Goal: Task Accomplishment & Management: Use online tool/utility

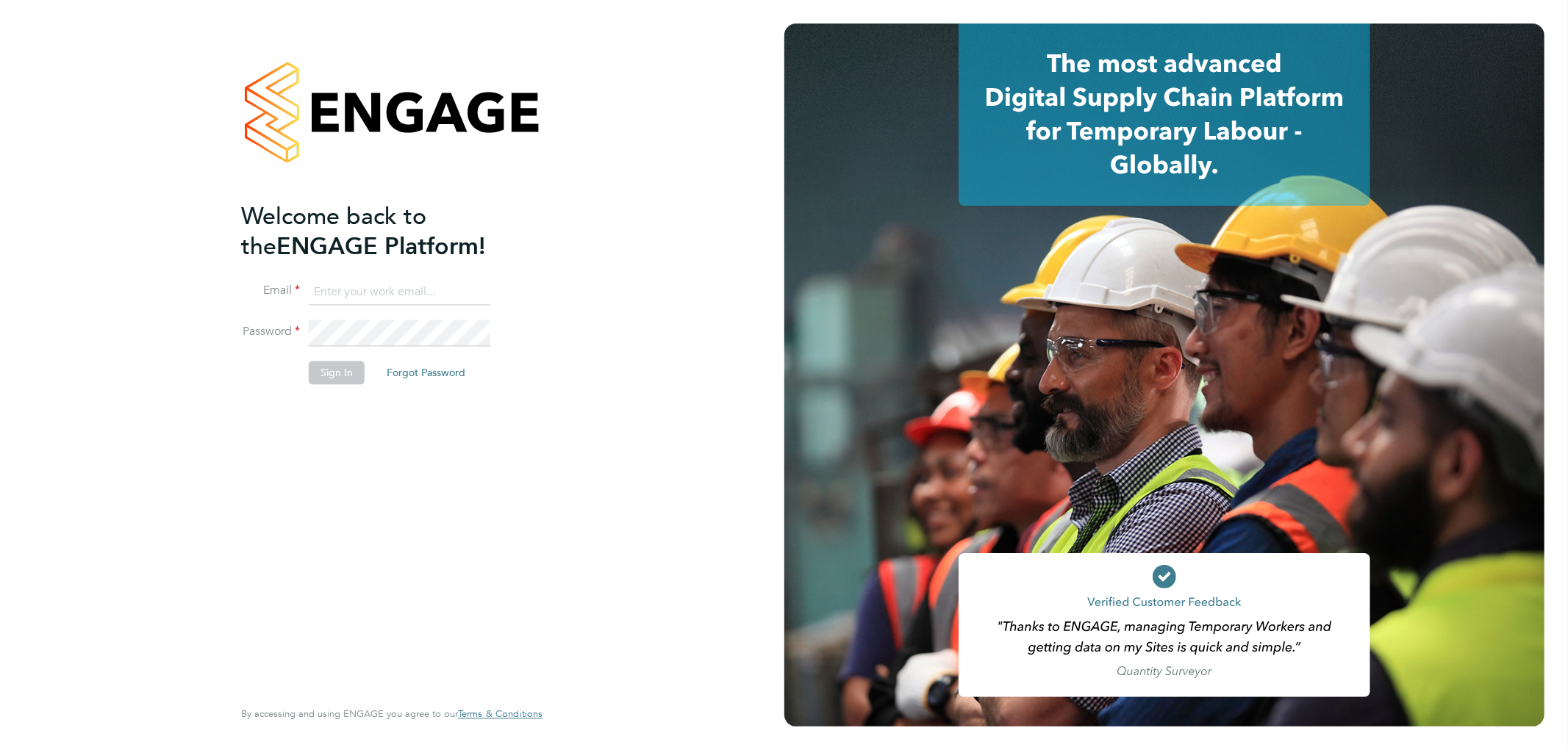
type input "k.owen@ionic.jobs"
click at [332, 361] on button "Sign In" at bounding box center [337, 373] width 56 height 23
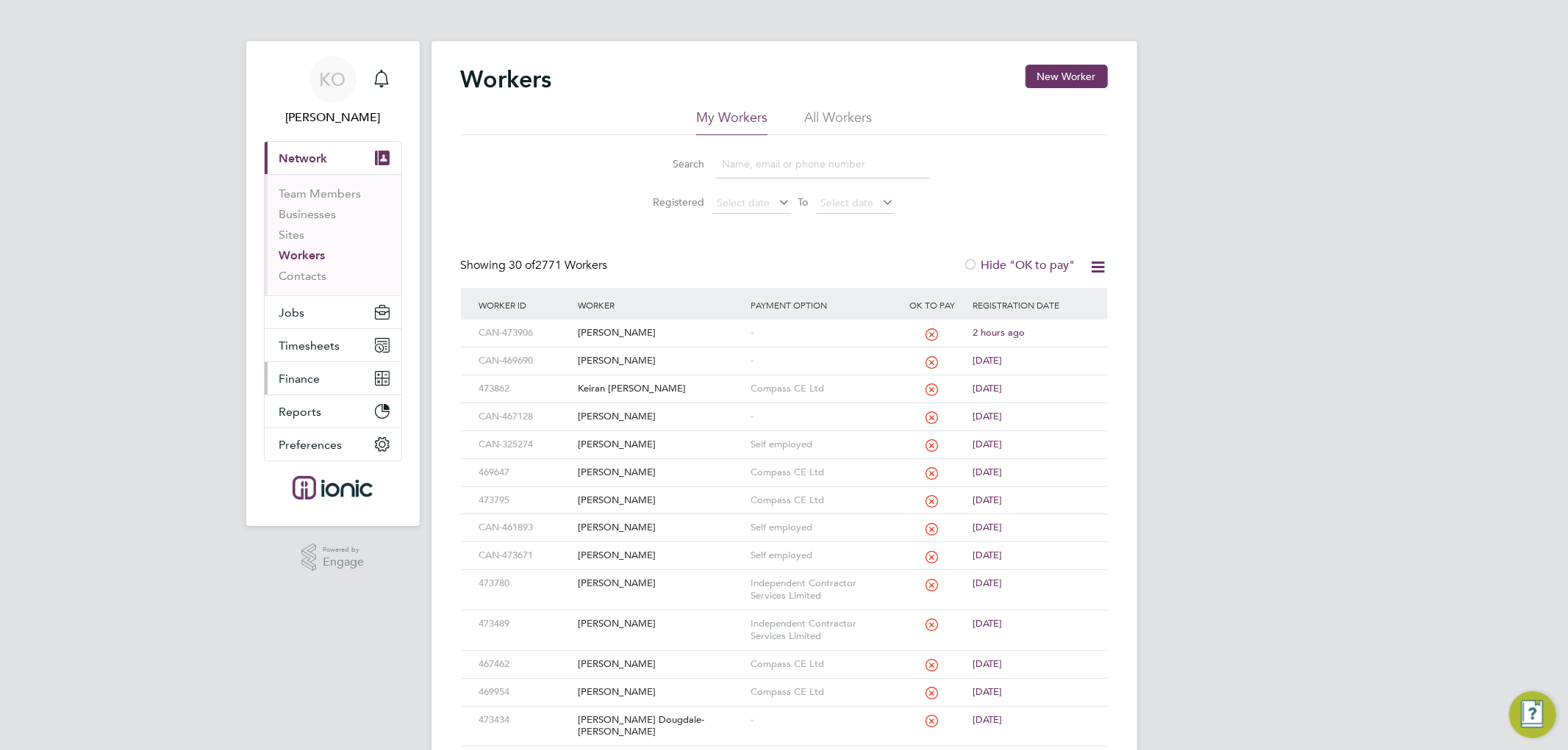
click at [310, 376] on span "Finance" at bounding box center [300, 379] width 41 height 14
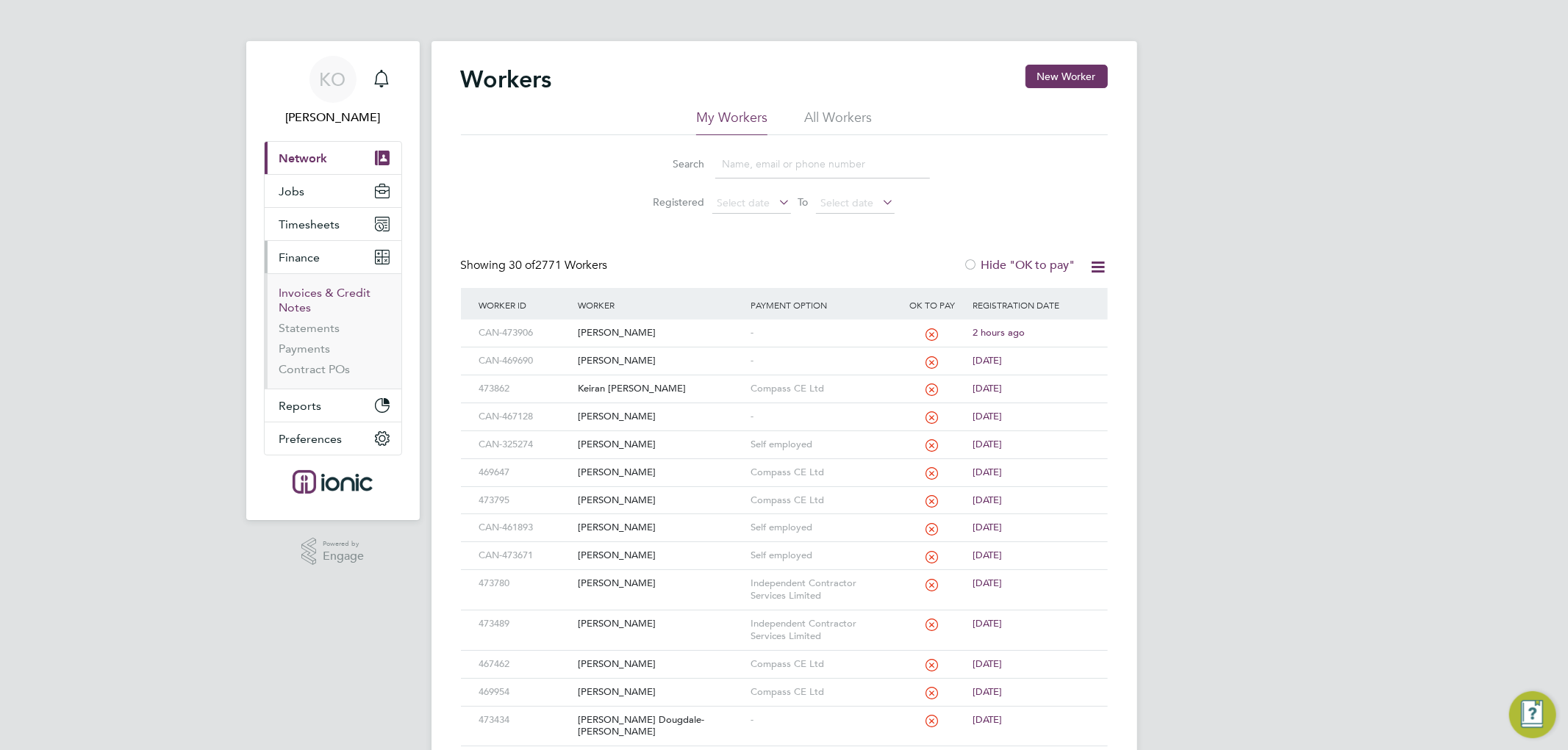
click at [309, 290] on link "Invoices & Credit Notes" at bounding box center [324, 300] width 92 height 29
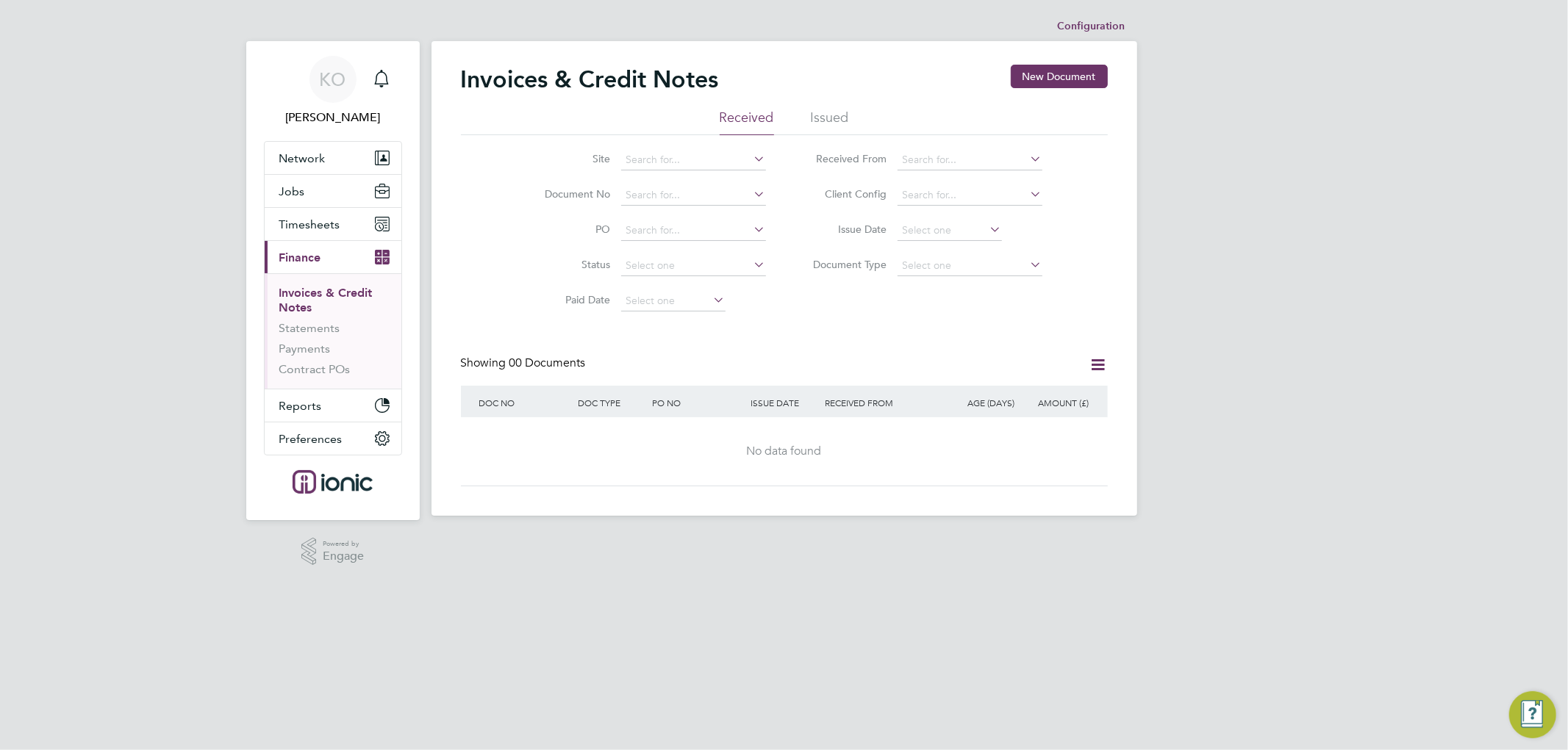
click at [820, 114] on li "Issued" at bounding box center [830, 122] width 39 height 26
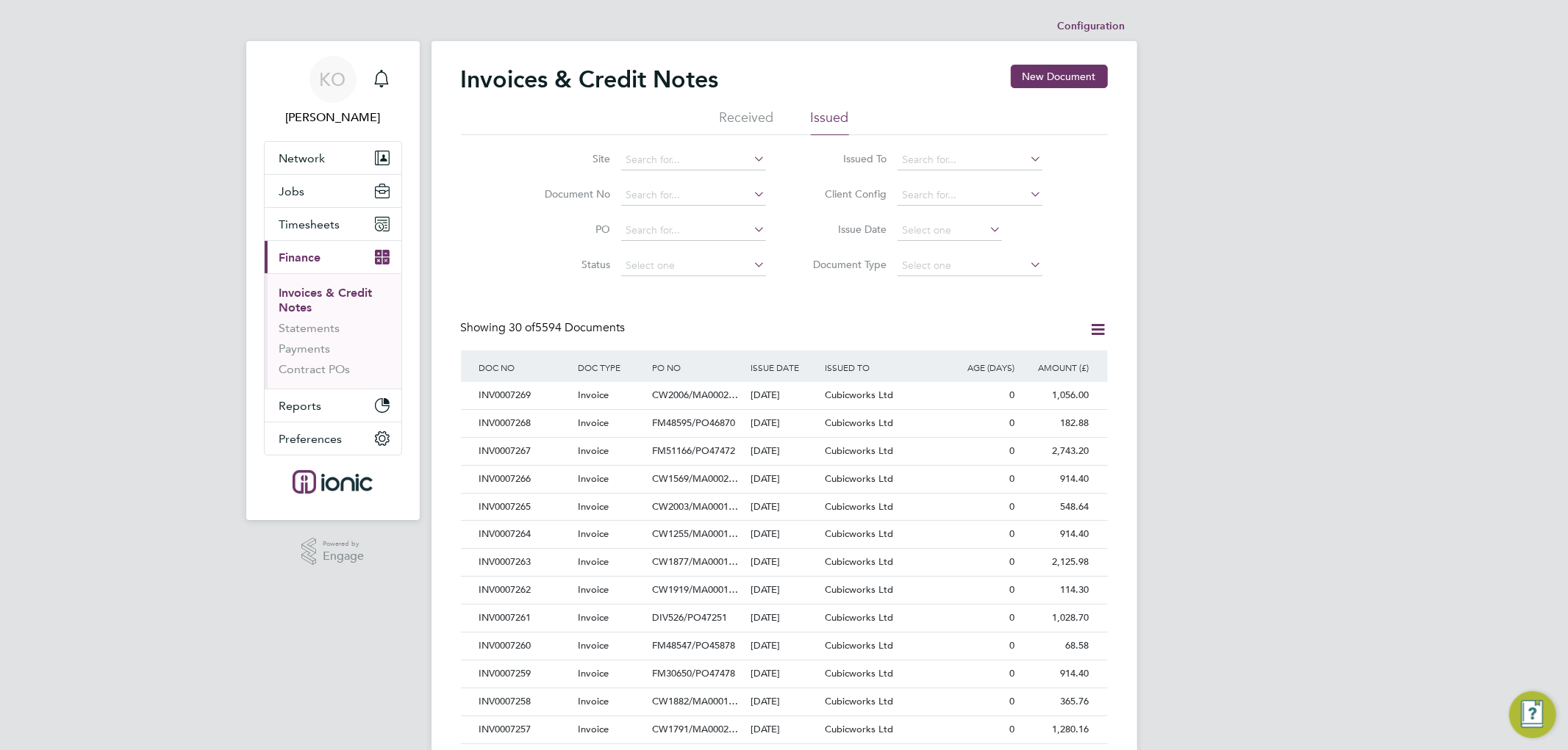
click at [967, 206] on li "Client Config" at bounding box center [922, 195] width 276 height 36
click at [969, 198] on input at bounding box center [969, 195] width 144 height 20
click at [731, 329] on div "Showing 30 of 5594 Documents" at bounding box center [784, 336] width 647 height 30
click at [1101, 328] on icon at bounding box center [1098, 330] width 18 height 18
click at [1037, 361] on li "Download invoices" at bounding box center [1030, 364] width 147 height 20
